Goal: Transaction & Acquisition: Purchase product/service

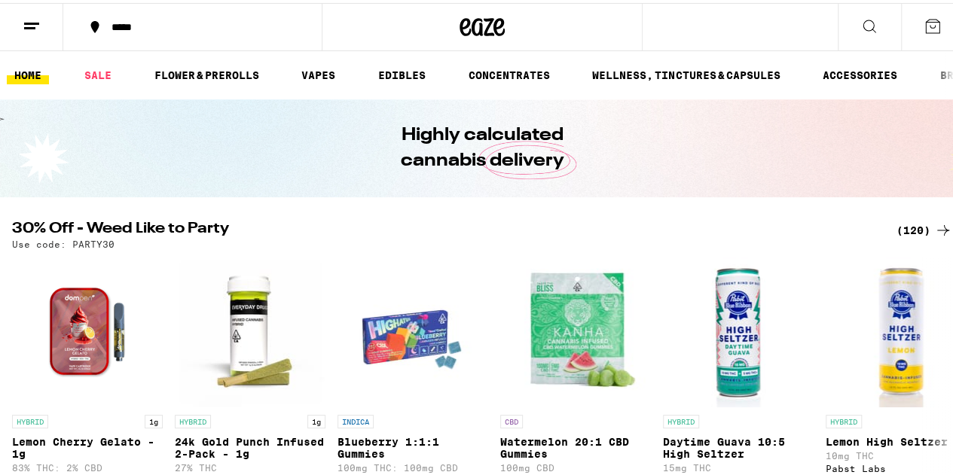
click at [24, 26] on icon at bounding box center [32, 23] width 18 height 18
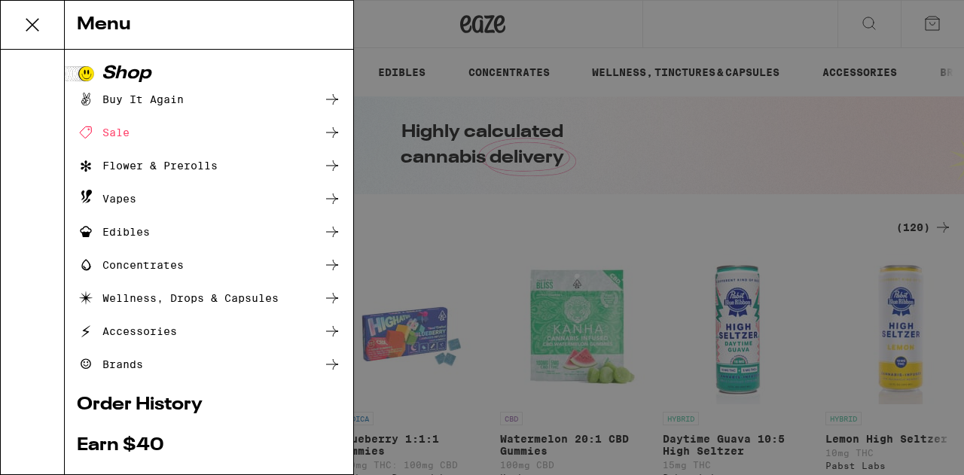
click at [132, 361] on div "Brands" at bounding box center [110, 364] width 66 height 18
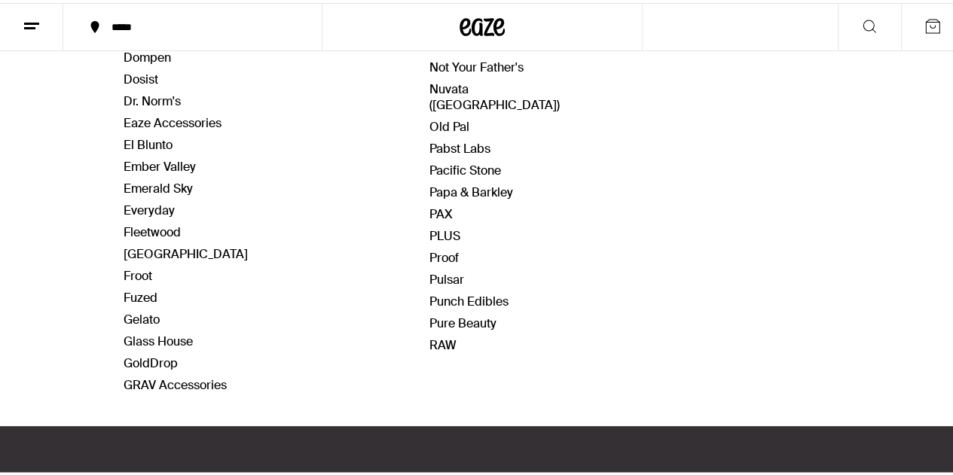
scroll to position [727, 0]
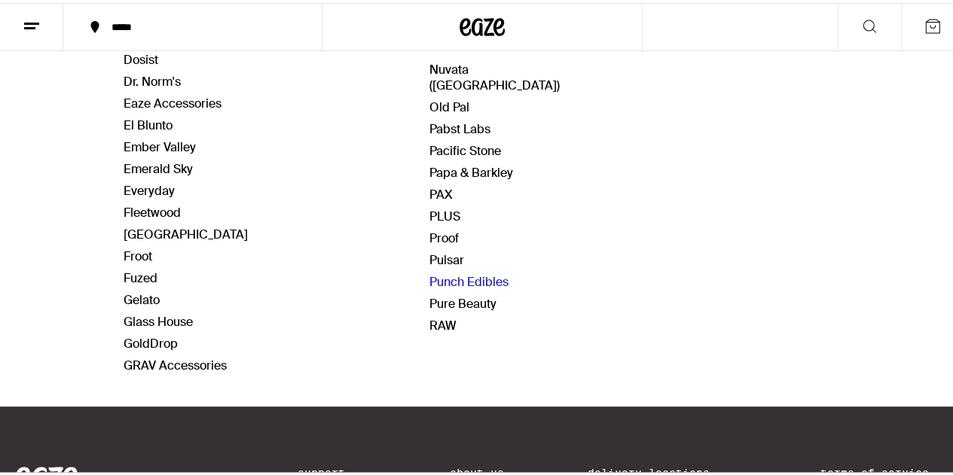
click at [457, 271] on link "Punch Edibles" at bounding box center [468, 279] width 79 height 16
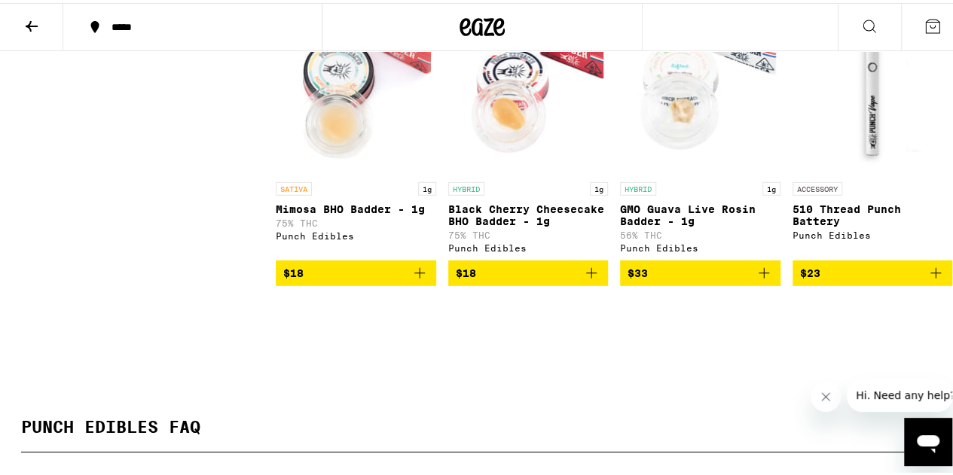
scroll to position [2111, 0]
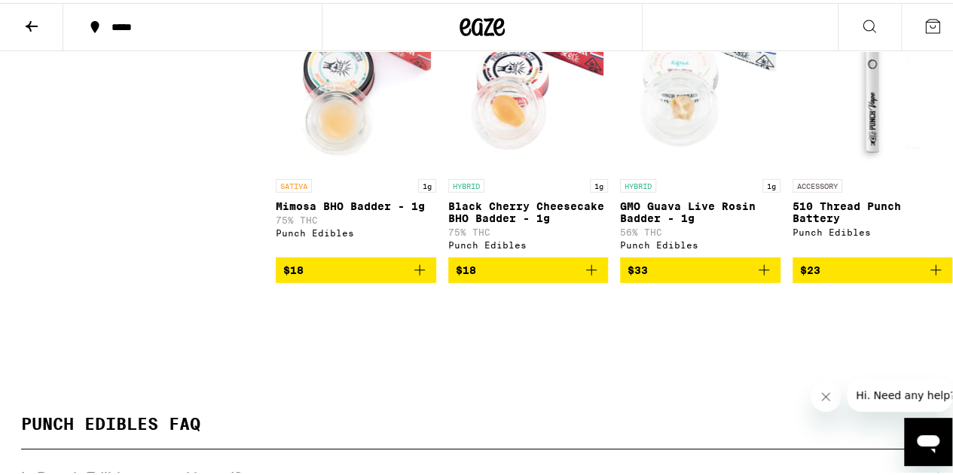
click at [349, 156] on img "Open page for Mimosa BHO Badder - 1g from Punch Edibles" at bounding box center [355, 93] width 151 height 151
